Goal: Transaction & Acquisition: Purchase product/service

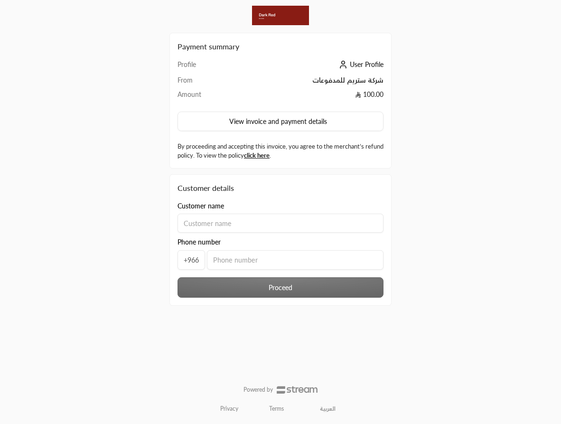
click at [270, 224] on input at bounding box center [281, 223] width 206 height 19
type input "sdfsdf"
click at [259, 259] on input "tel" at bounding box center [295, 259] width 177 height 19
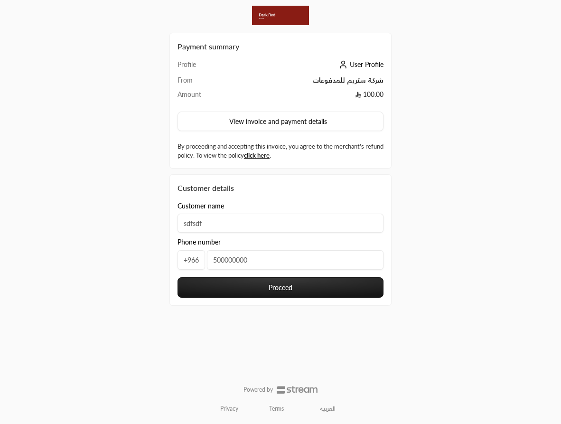
type input "500000000"
click at [269, 280] on button "Proceed" at bounding box center [281, 287] width 206 height 20
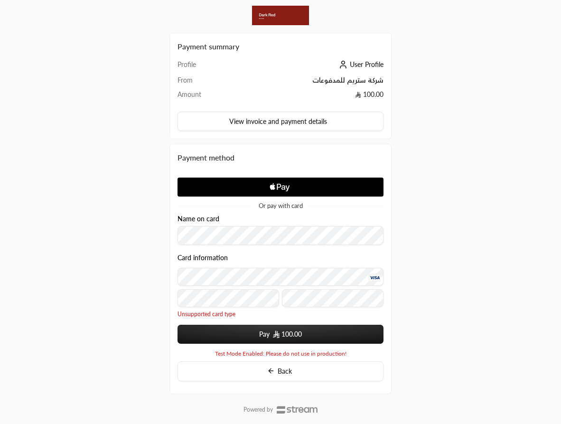
click at [262, 336] on button "Pay 100.00" at bounding box center [281, 334] width 206 height 19
